Goal: Book appointment/travel/reservation

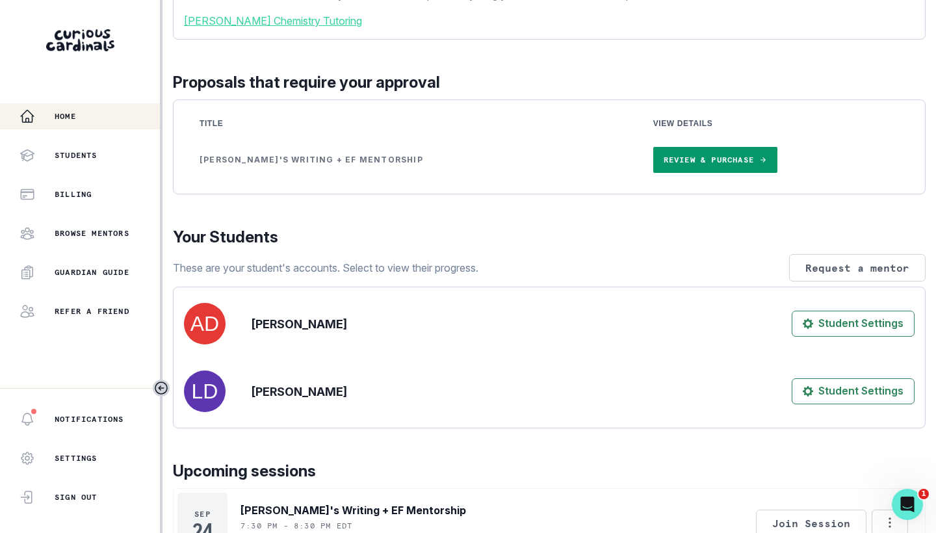
scroll to position [172, 0]
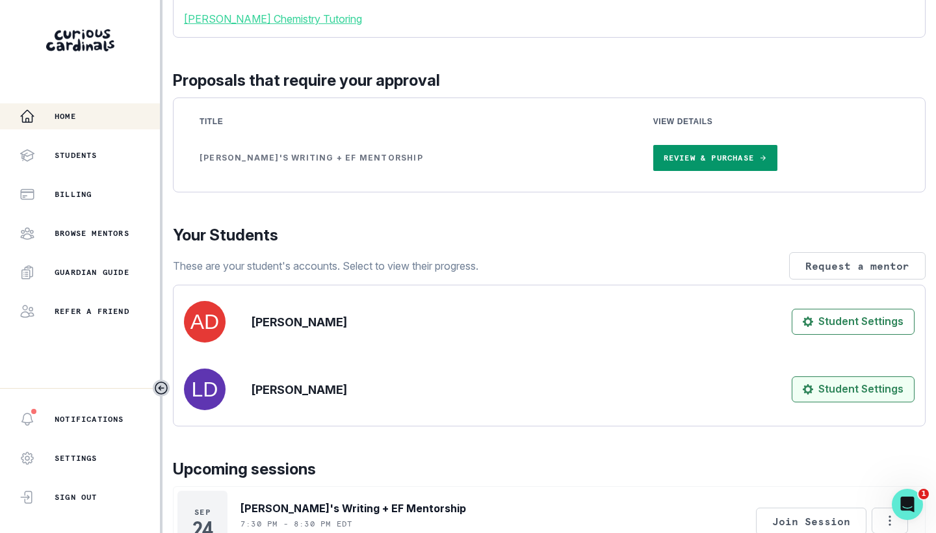
click at [864, 402] on button "Student Settings" at bounding box center [853, 389] width 123 height 26
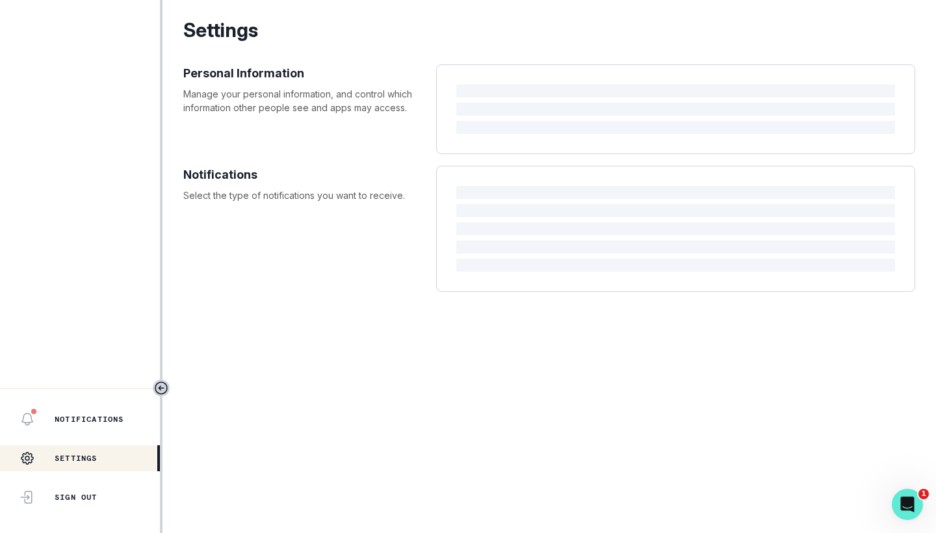
select select "8th Grade"
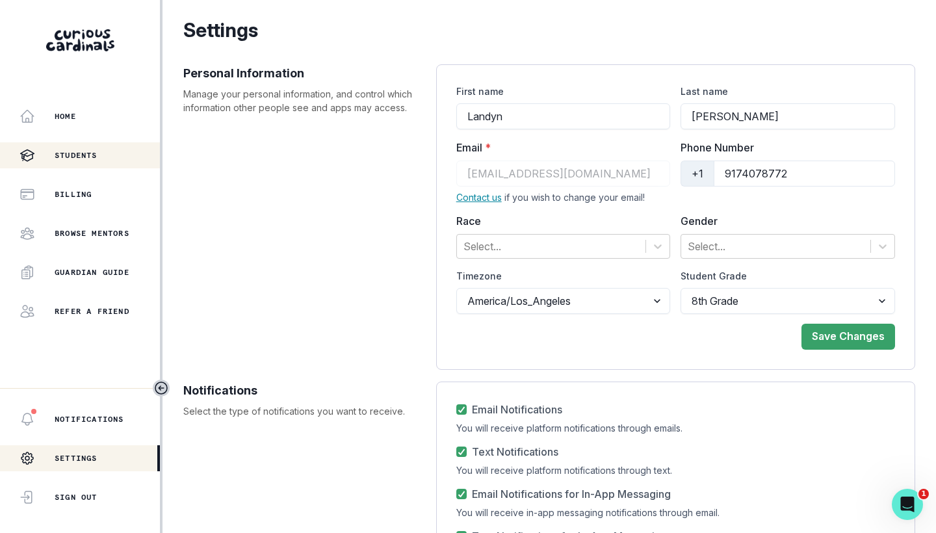
click at [94, 155] on p "Students" at bounding box center [76, 155] width 43 height 10
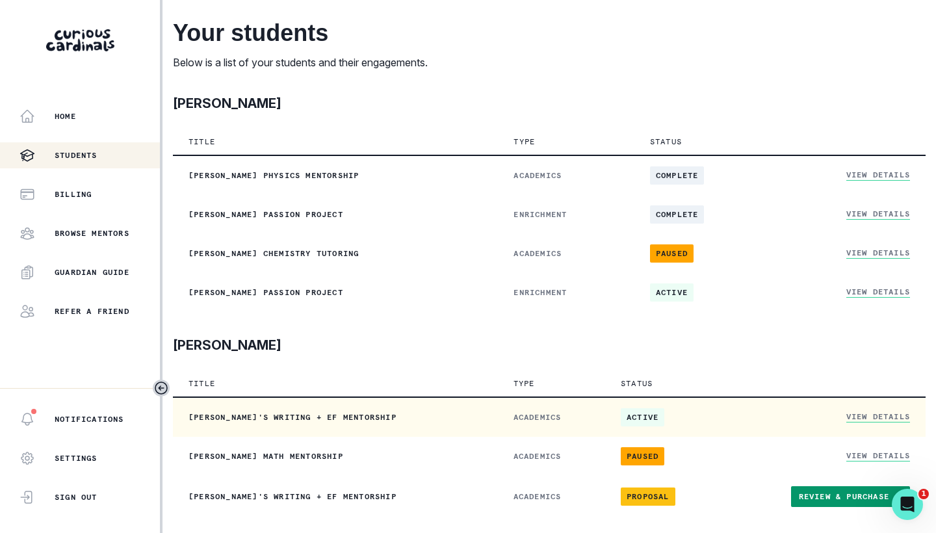
click at [862, 415] on link "View Details" at bounding box center [878, 416] width 64 height 11
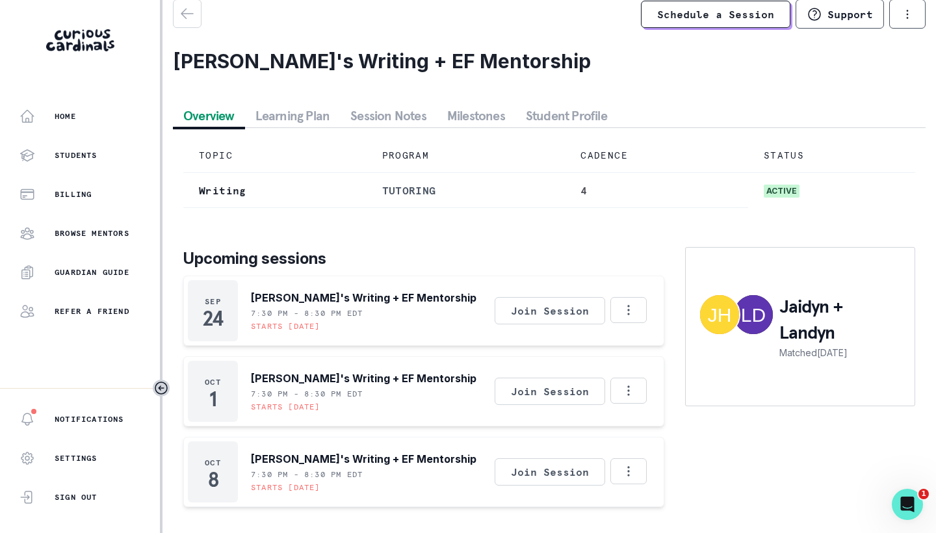
scroll to position [17, 0]
click at [624, 307] on icon "Options" at bounding box center [628, 310] width 14 height 14
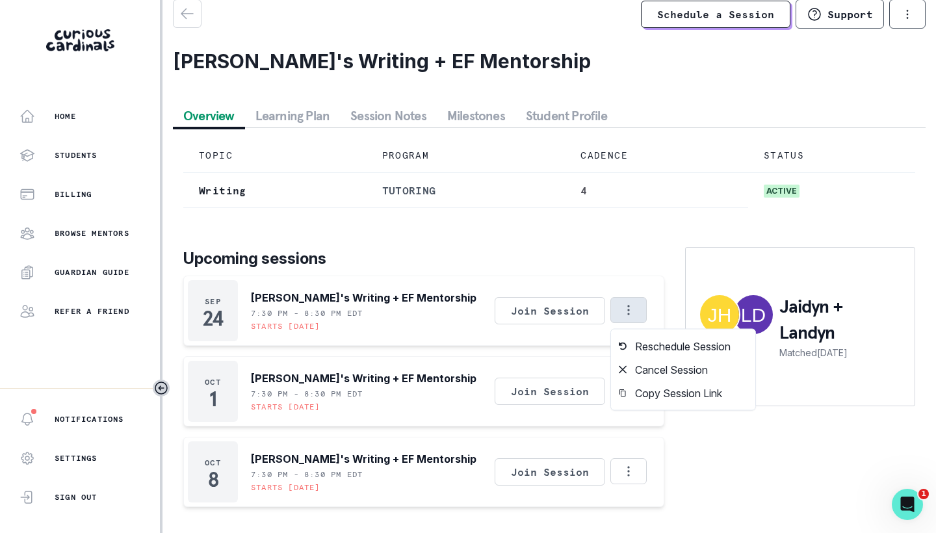
click at [428, 305] on div "[DATE] [PERSON_NAME]'s Writing + EF Mentorship 7:30 PM - 8:30 PM EDT Starts [DA…" at bounding box center [423, 311] width 481 height 70
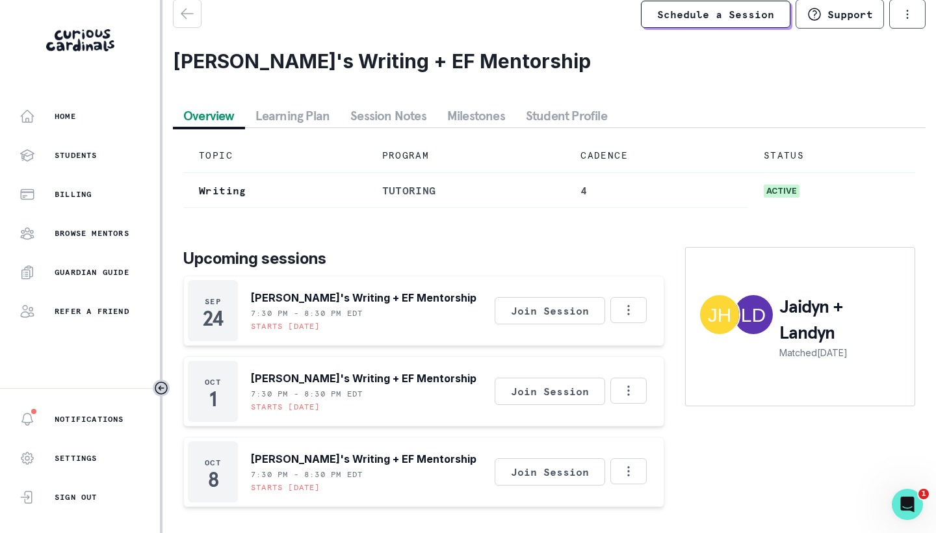
click at [367, 295] on p "[PERSON_NAME]'s Writing + EF Mentorship" at bounding box center [364, 298] width 226 height 16
click at [361, 308] on p "7:30 PM - 8:30 PM EDT" at bounding box center [307, 313] width 112 height 10
click at [660, 6] on link "Schedule a Session" at bounding box center [716, 14] width 150 height 27
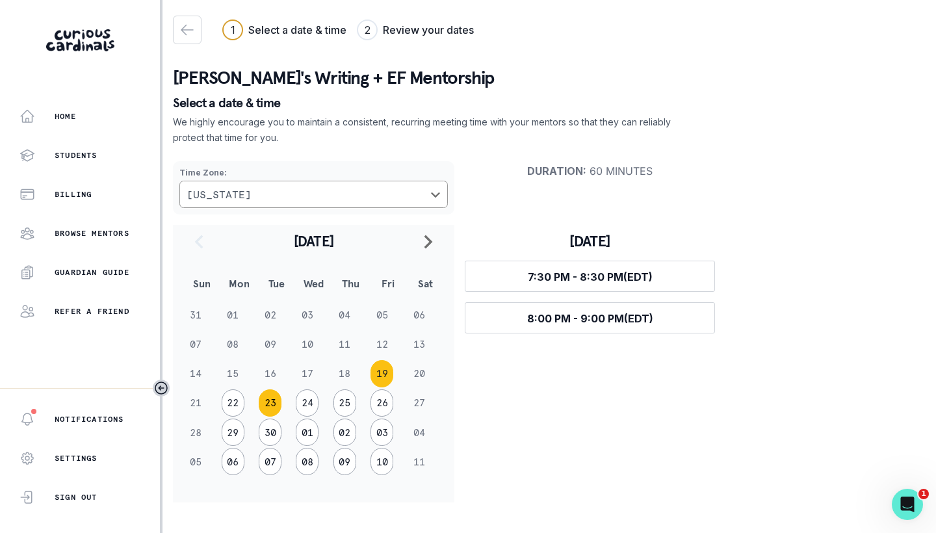
click at [272, 401] on button "23" at bounding box center [270, 402] width 23 height 27
click at [305, 401] on button "24" at bounding box center [307, 402] width 23 height 27
click at [271, 406] on button "23" at bounding box center [270, 402] width 23 height 27
click at [238, 402] on button "22" at bounding box center [233, 402] width 23 height 27
click at [263, 402] on button "23" at bounding box center [270, 402] width 23 height 27
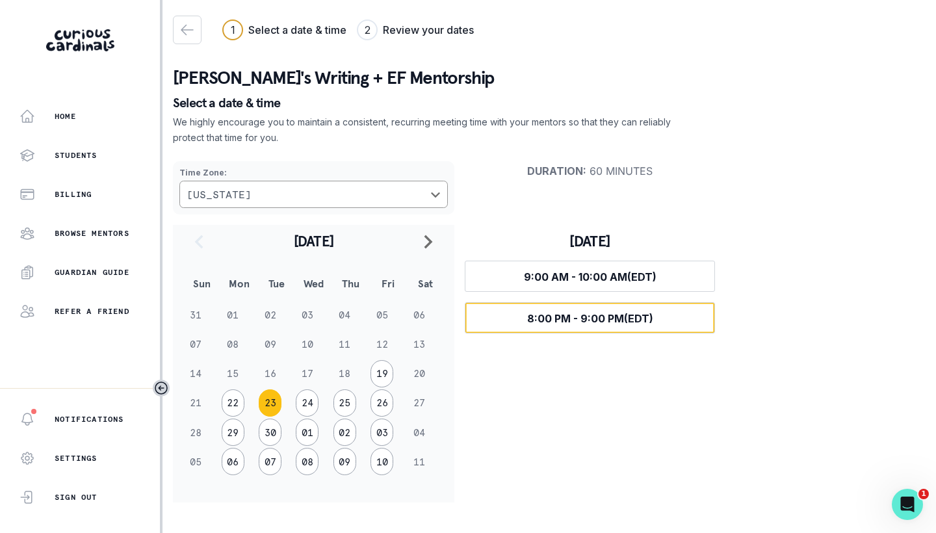
click at [530, 315] on span "8:00 PM - 9:00 PM (EDT)" at bounding box center [590, 318] width 126 height 13
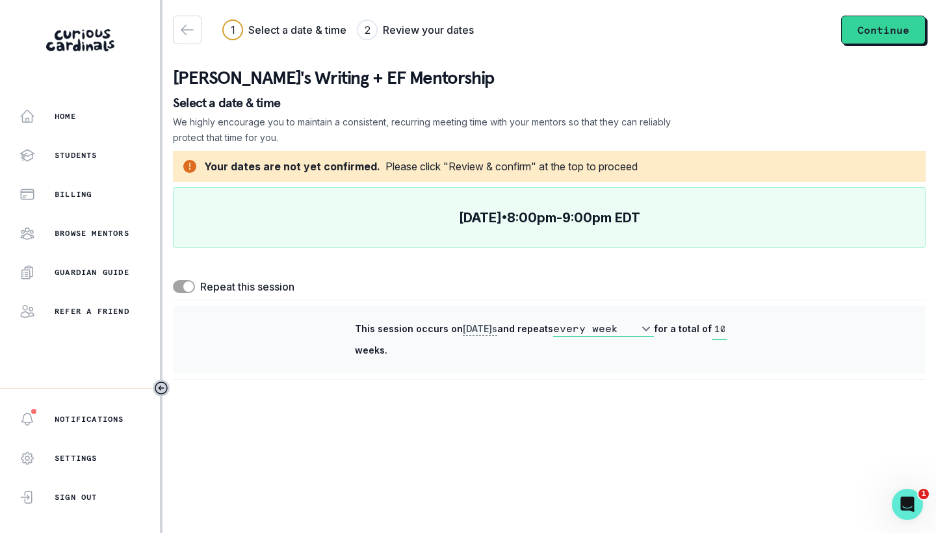
click at [187, 289] on span at bounding box center [188, 286] width 10 height 10
click at [173, 280] on input "checkbox" at bounding box center [172, 280] width 1 height 1
checkbox input "false"
